Goal: Task Accomplishment & Management: Use online tool/utility

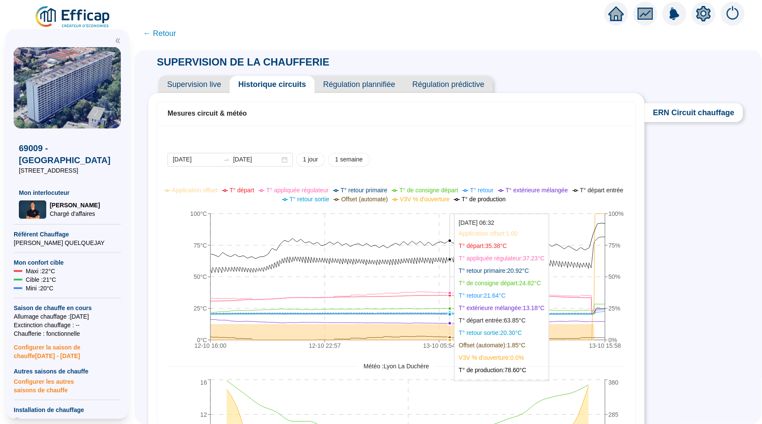
drag, startPoint x: 450, startPoint y: 262, endPoint x: 702, endPoint y: 267, distance: 252.3
click at [702, 267] on div "SUPERVISION DE LA CHAUFFERIE Supervision live Historique circuits Régulation pl…" at bounding box center [447, 237] width 627 height 374
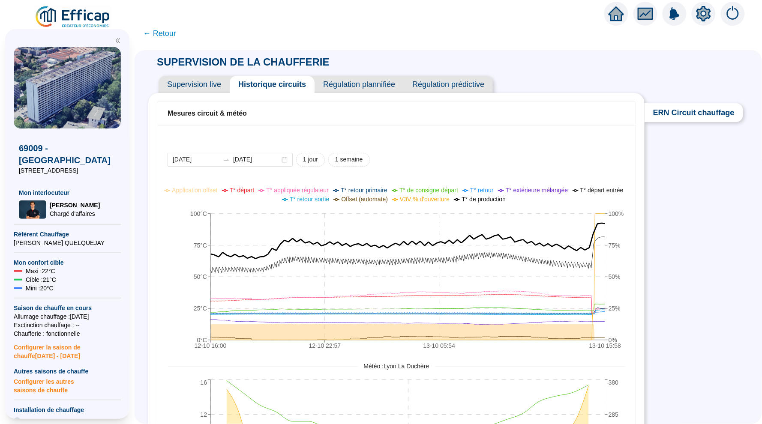
click at [544, 1] on div at bounding box center [381, 12] width 762 height 24
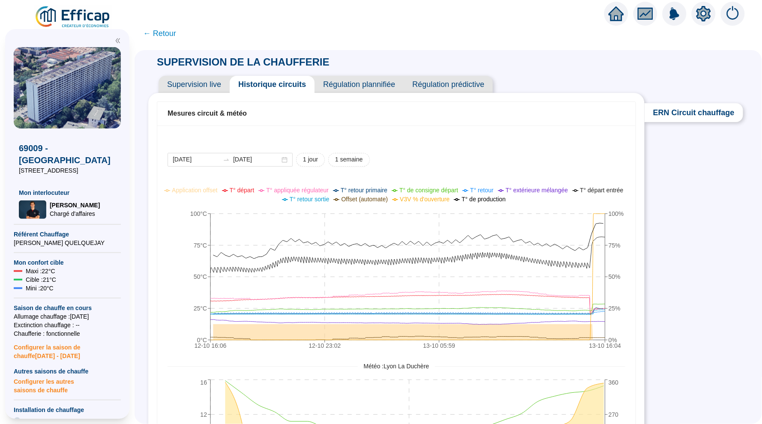
click at [704, 14] on icon "setting" at bounding box center [703, 13] width 15 height 15
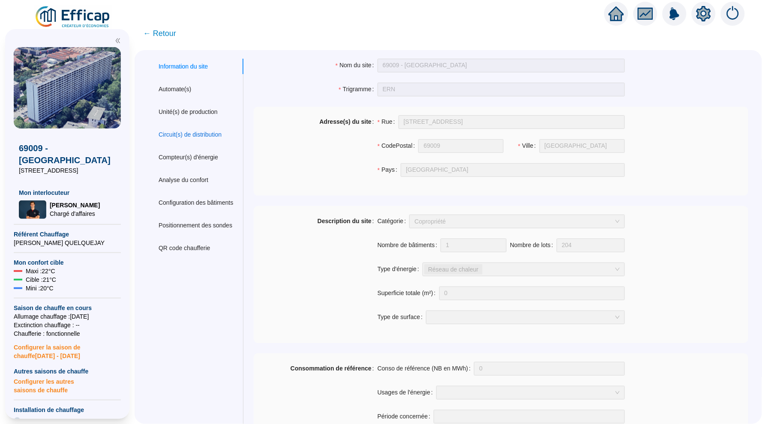
click at [210, 137] on div "Circuit(s) de distribution" at bounding box center [189, 134] width 63 height 9
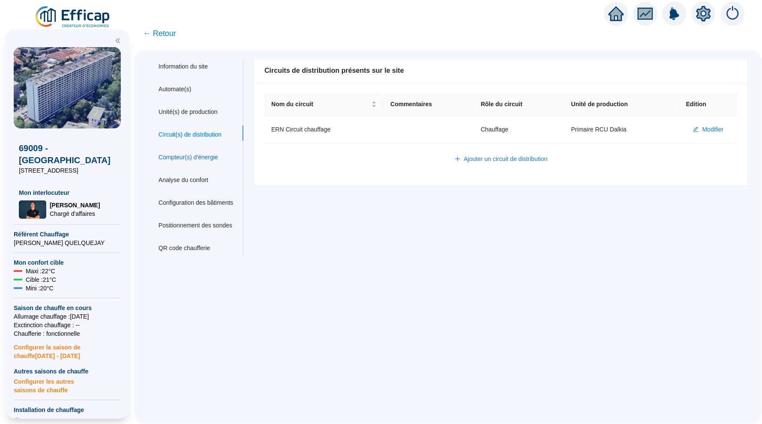
click at [209, 155] on div "Compteur(s) d'énergie" at bounding box center [188, 157] width 60 height 9
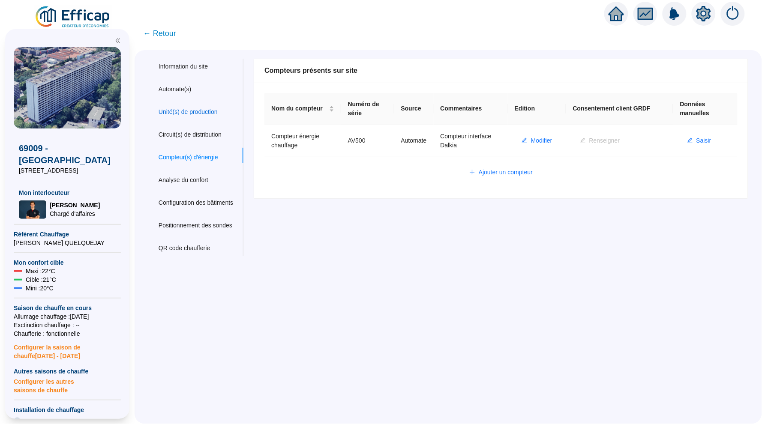
click at [187, 111] on div "Unité(s) de production" at bounding box center [187, 112] width 59 height 9
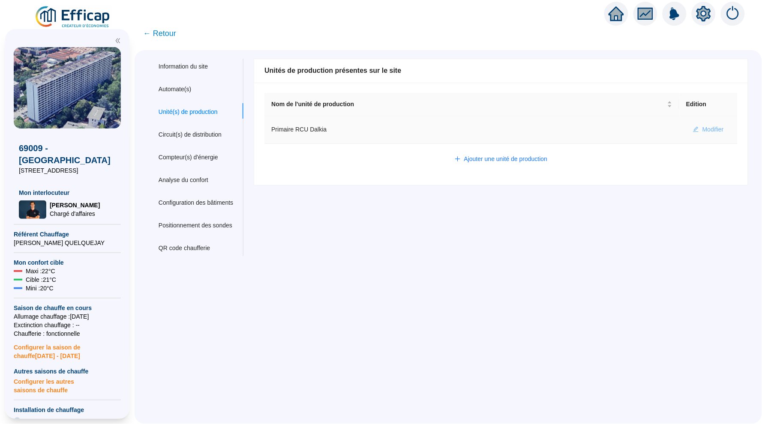
click at [715, 130] on span "Modifier" at bounding box center [712, 129] width 21 height 9
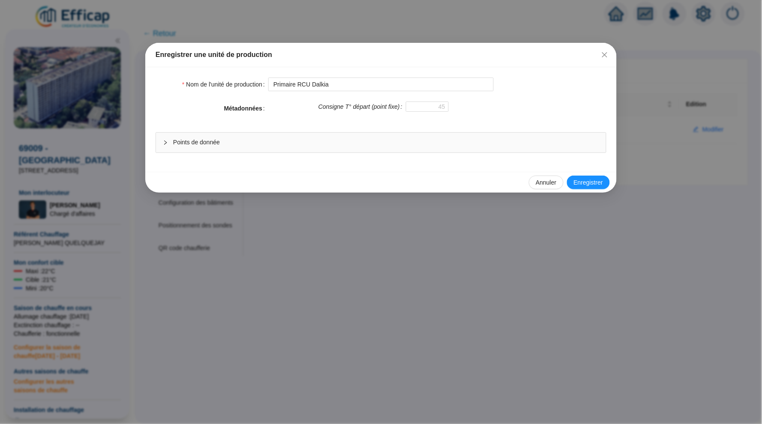
click at [430, 140] on span "Points de donnée" at bounding box center [386, 142] width 426 height 9
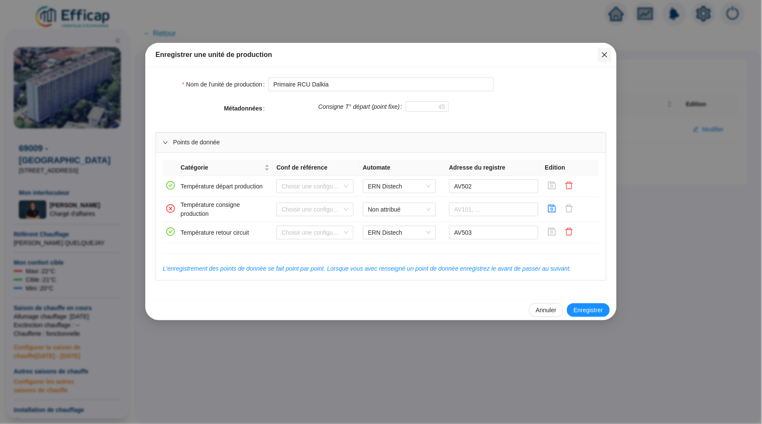
click at [607, 55] on icon "close" at bounding box center [604, 54] width 7 height 7
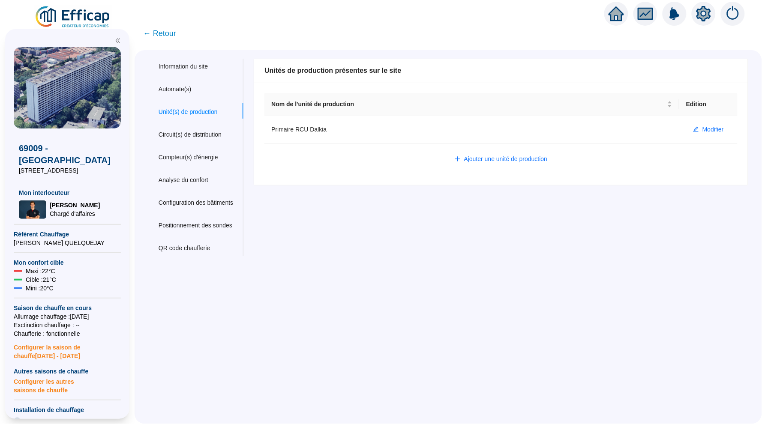
click at [163, 33] on span "← Retour" at bounding box center [159, 33] width 33 height 12
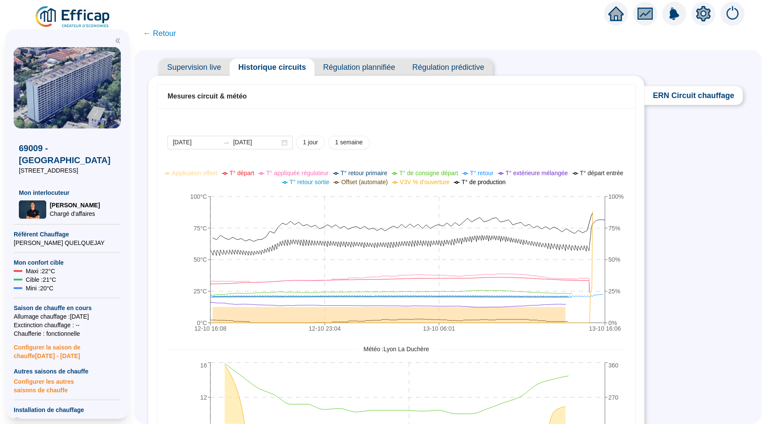
scroll to position [19, 0]
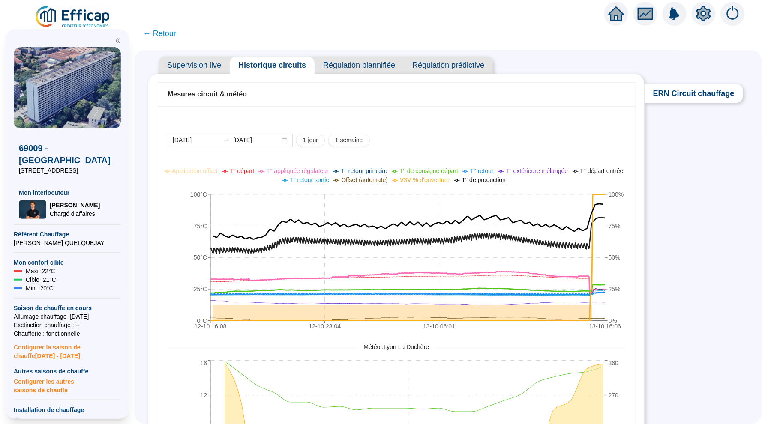
click at [645, 298] on div "SUPERVISION DE LA CHAUFFERIE Supervision live Historique circuits Régulation pl…" at bounding box center [447, 237] width 627 height 374
click at [675, 299] on div "SUPERVISION DE LA CHAUFFERIE Supervision live Historique circuits Régulation pl…" at bounding box center [447, 237] width 627 height 374
click at [456, 168] on span "T° de consigne départ" at bounding box center [428, 170] width 59 height 7
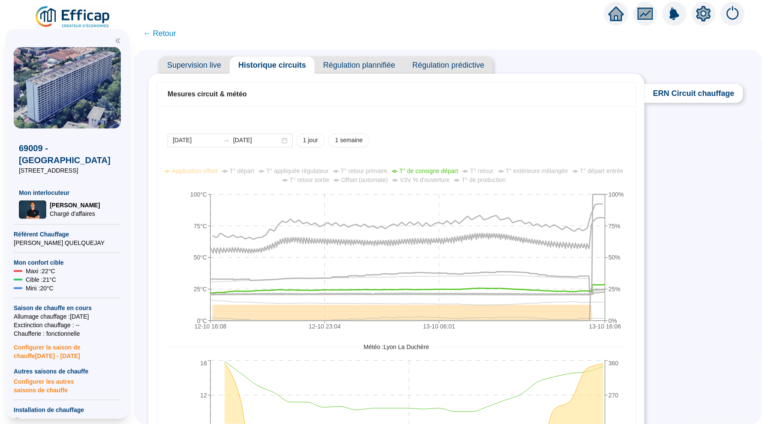
click at [254, 171] on span "T° départ" at bounding box center [242, 170] width 25 height 7
click at [445, 167] on span "T° de consigne départ" at bounding box center [428, 170] width 59 height 7
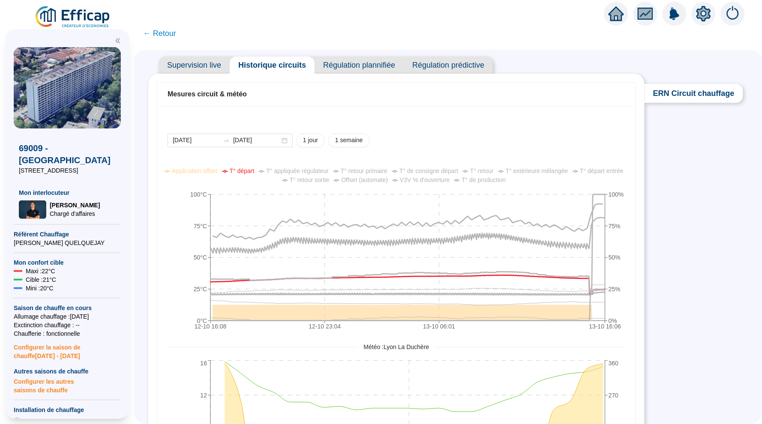
click at [254, 169] on span "T° départ" at bounding box center [242, 170] width 25 height 7
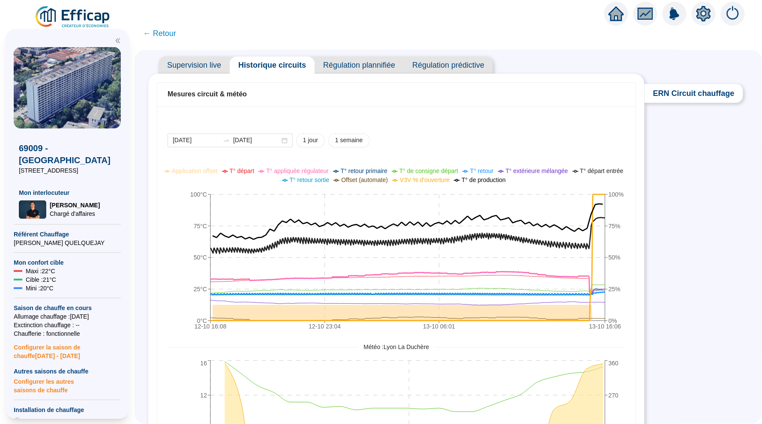
click at [198, 68] on span "Supervision live" at bounding box center [193, 65] width 71 height 17
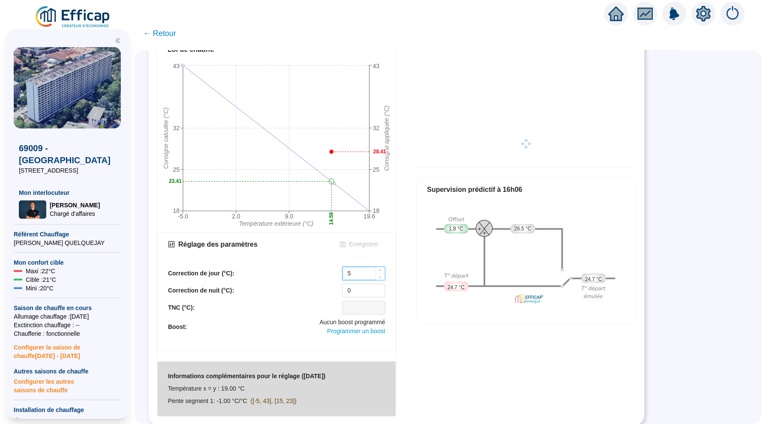
scroll to position [293, 0]
click at [355, 275] on input "5" at bounding box center [364, 274] width 42 height 13
type input "0"
click at [356, 243] on span "Enregistrer" at bounding box center [363, 245] width 29 height 9
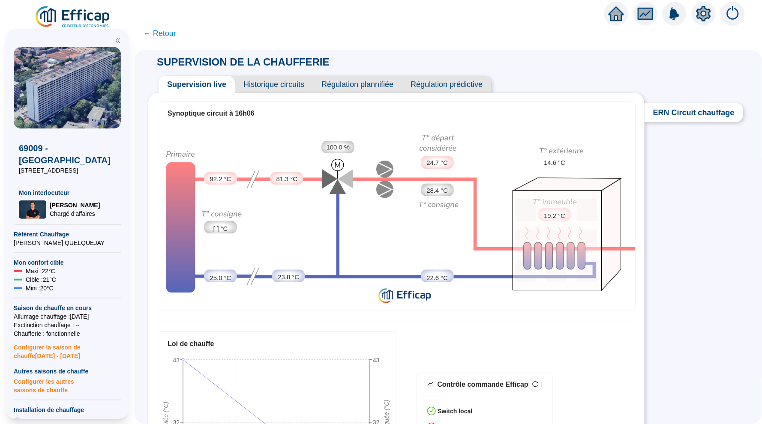
scroll to position [0, 0]
click at [267, 82] on span "Historique circuits" at bounding box center [274, 84] width 78 height 17
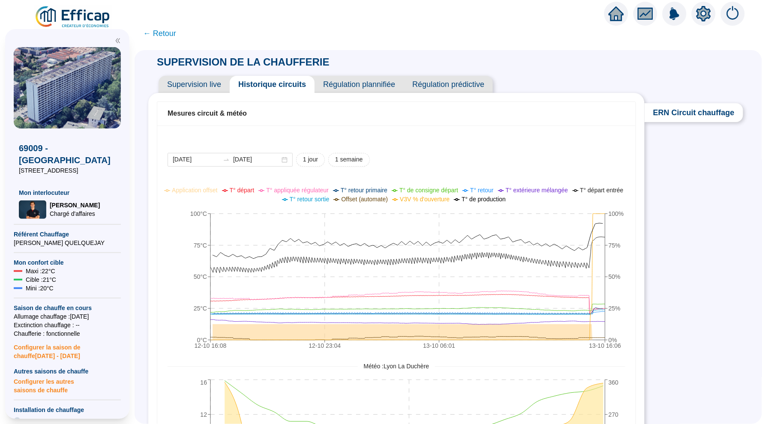
click at [219, 87] on span "Supervision live" at bounding box center [193, 84] width 71 height 17
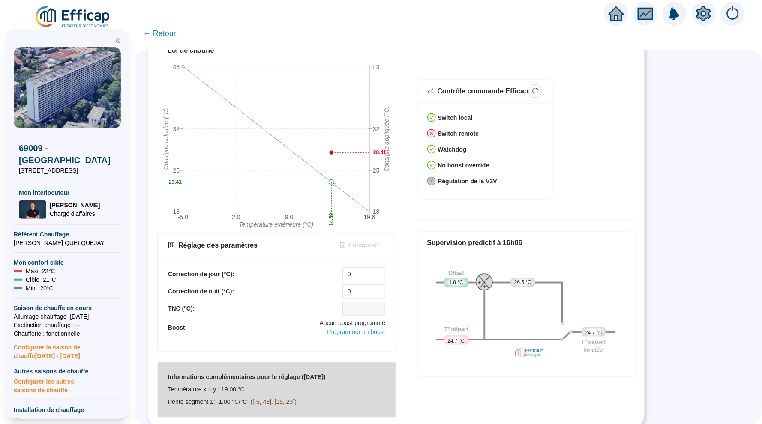
scroll to position [270, 0]
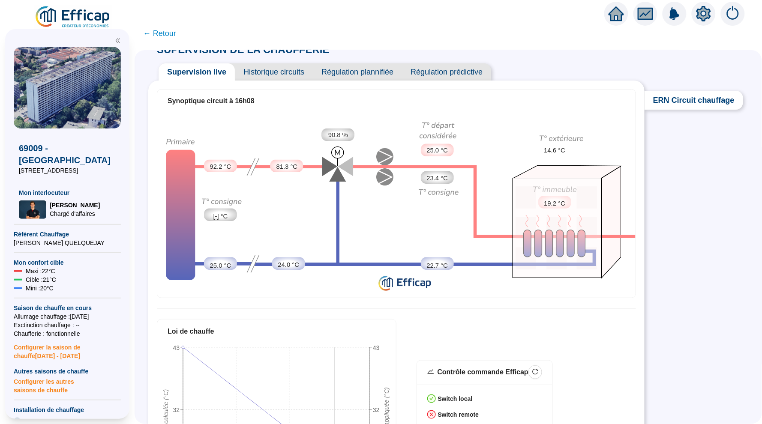
scroll to position [2, 0]
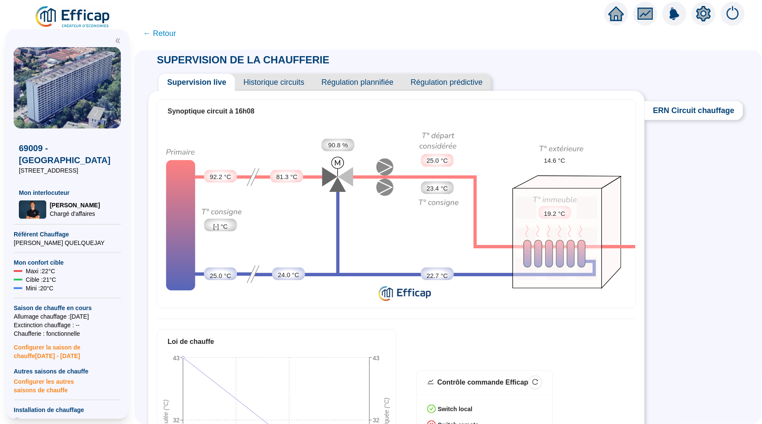
click at [257, 81] on span "Historique circuits" at bounding box center [274, 82] width 78 height 17
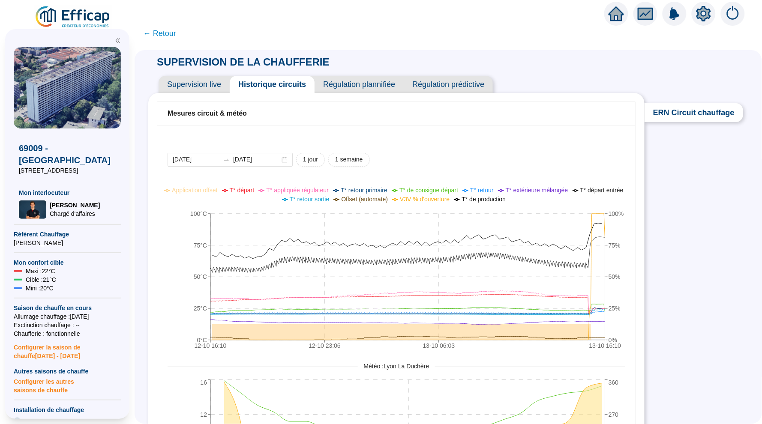
click at [199, 80] on span "Supervision live" at bounding box center [193, 84] width 71 height 17
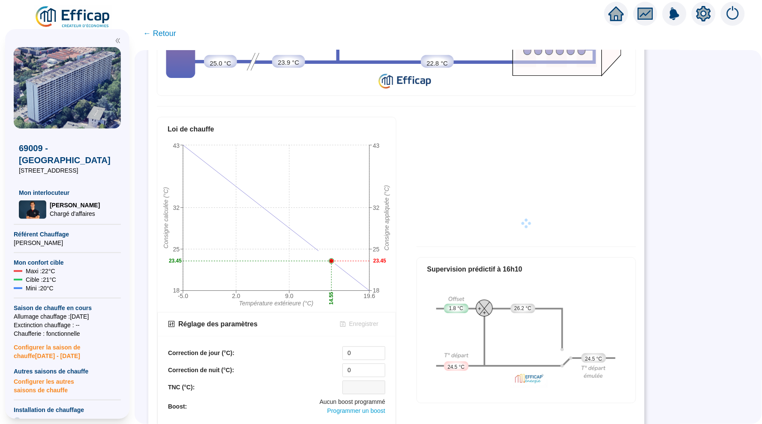
scroll to position [217, 0]
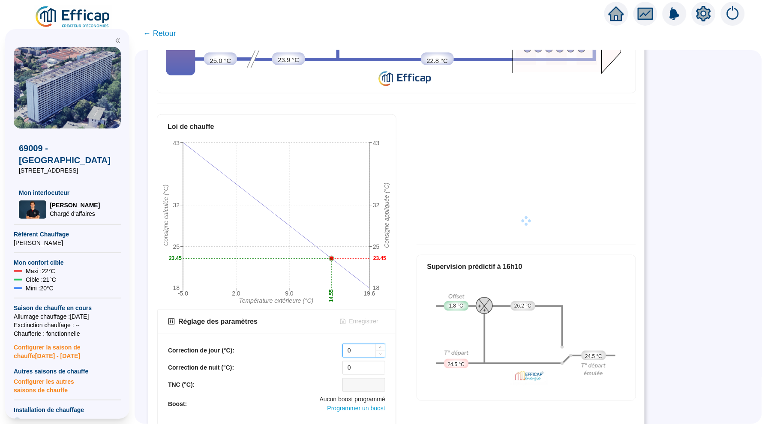
click at [359, 349] on input "0" at bounding box center [364, 350] width 42 height 13
type input "5"
click at [361, 322] on span "Enregistrer" at bounding box center [363, 321] width 29 height 9
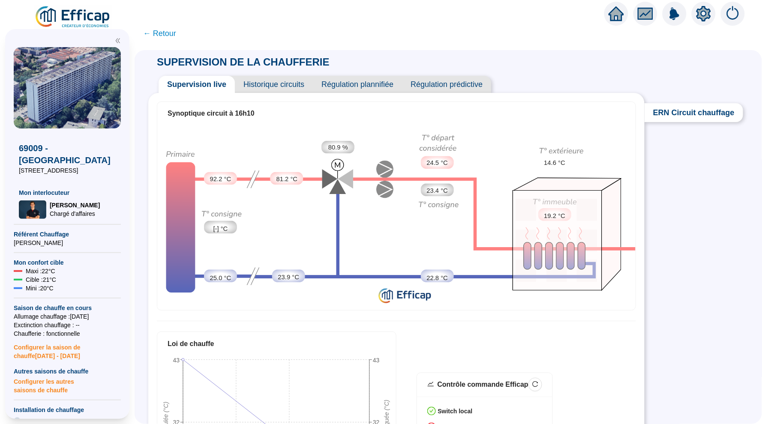
scroll to position [0, 0]
click at [271, 84] on span "Historique circuits" at bounding box center [274, 84] width 78 height 17
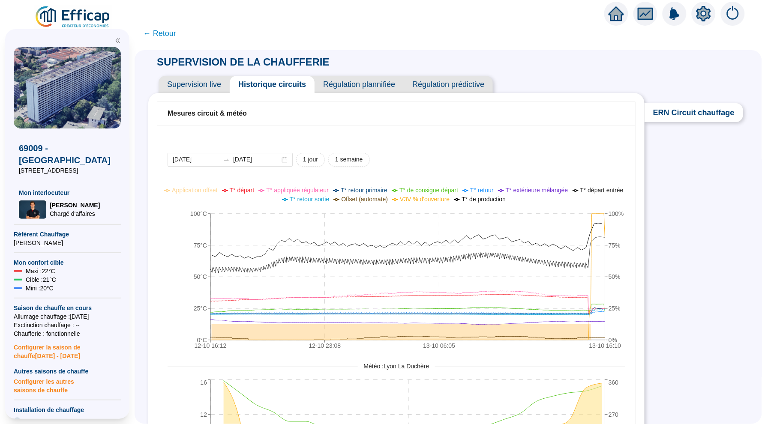
click at [617, 15] on icon "home" at bounding box center [615, 13] width 15 height 15
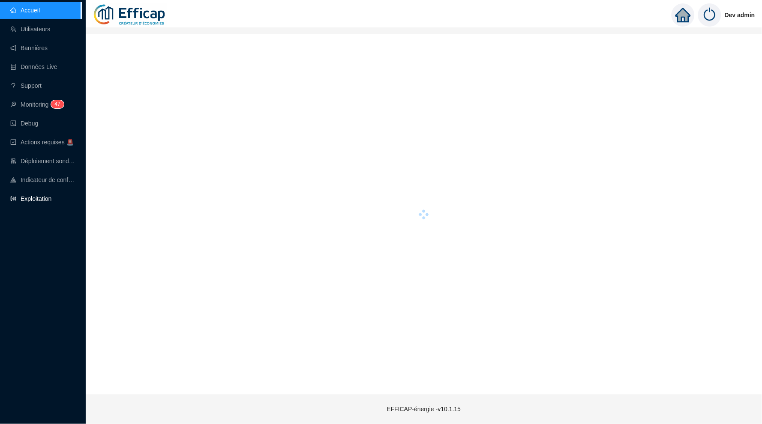
click at [51, 197] on link "Exploitation" at bounding box center [30, 198] width 41 height 7
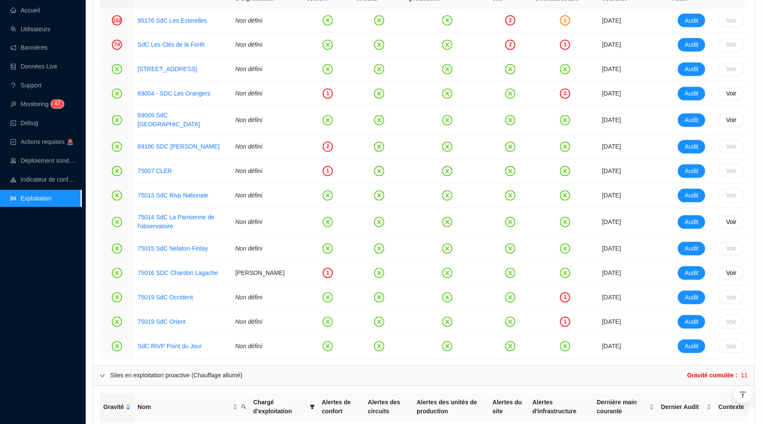
scroll to position [270, 0]
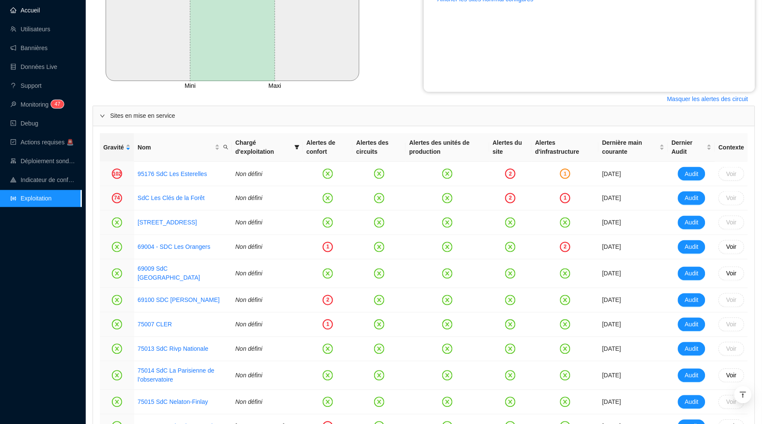
click at [40, 12] on link "Accueil" at bounding box center [25, 10] width 30 height 7
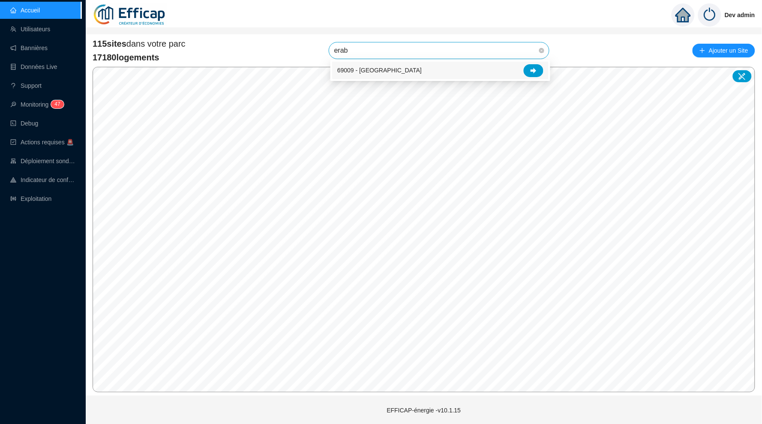
type input "érable"
drag, startPoint x: 353, startPoint y: 55, endPoint x: 532, endPoint y: 65, distance: 179.8
click at [532, 65] on div at bounding box center [533, 70] width 20 height 13
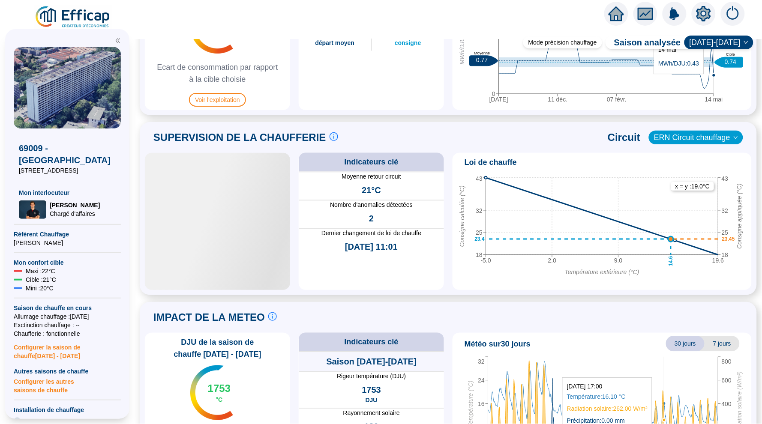
scroll to position [526, 0]
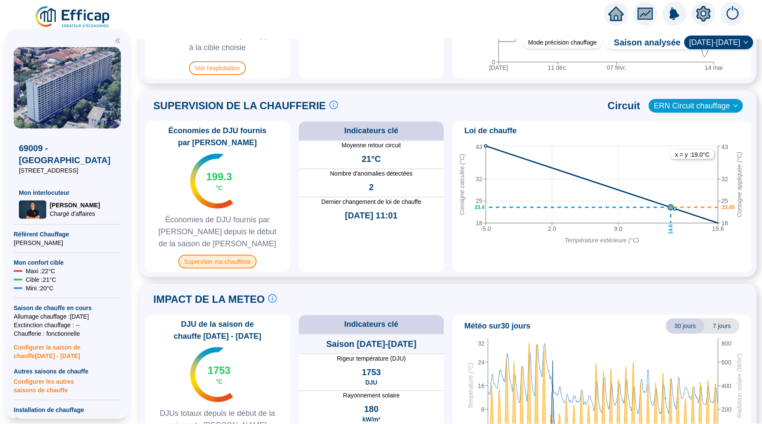
click at [238, 256] on span "Superviser ma chaufferie" at bounding box center [217, 262] width 78 height 14
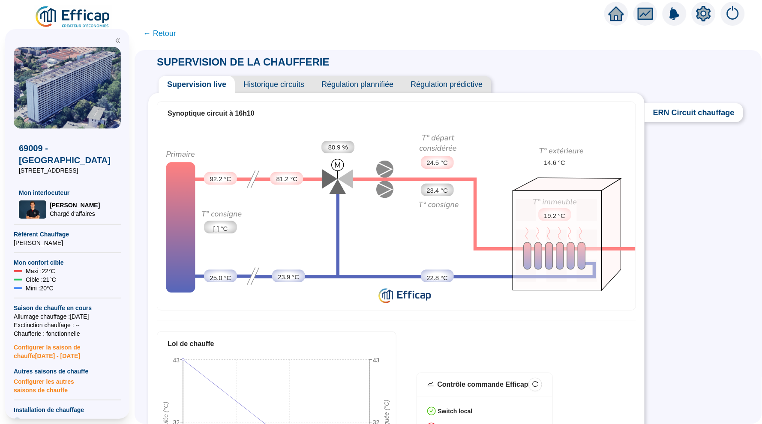
click at [269, 87] on span "Historique circuits" at bounding box center [274, 84] width 78 height 17
